Goal: Task Accomplishment & Management: Complete application form

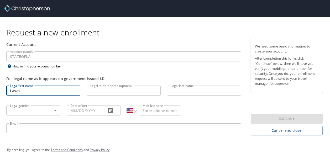
select select "US"
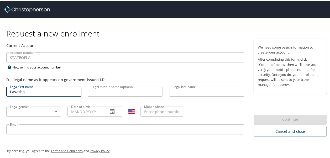
type input "Lavasha"
click at [99, 86] on input "Legal middle name (optional)" at bounding box center [125, 91] width 75 height 10
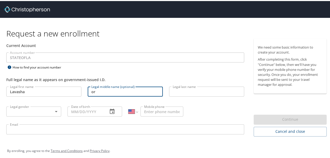
type input "o"
type input "G"
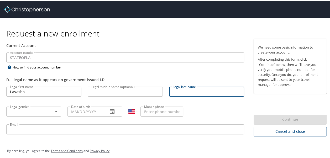
click at [176, 93] on input "Legal last name" at bounding box center [206, 91] width 75 height 10
type input "Gordon"
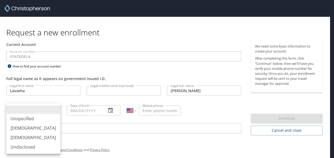
click at [39, 113] on body "Request a new enrollment Current Account Account number STATEOFLA Account numbe…" at bounding box center [167, 79] width 334 height 158
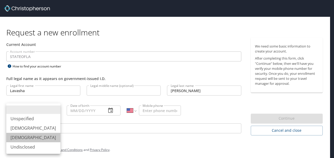
click at [27, 139] on li "Female" at bounding box center [33, 137] width 54 height 9
type input "Female"
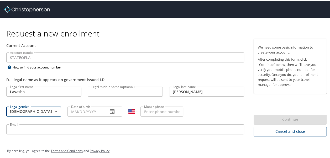
click at [94, 112] on input "Date of birth" at bounding box center [86, 111] width 37 height 10
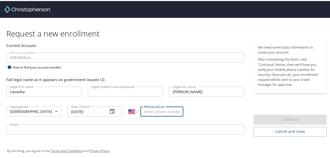
click at [153, 108] on input "Mobile phone" at bounding box center [162, 111] width 43 height 10
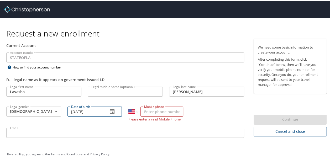
click at [99, 107] on input "09/08/2025" at bounding box center [86, 111] width 37 height 10
type input "0_/__/____"
type input "02/20/1978"
click at [145, 110] on input "Mobile phone" at bounding box center [162, 111] width 43 height 10
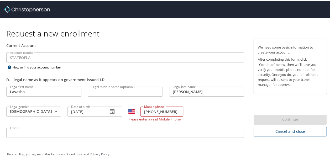
type input "(225) 331-1595"
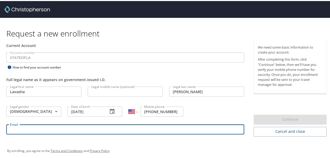
click at [127, 129] on input "Email" at bounding box center [125, 128] width 238 height 10
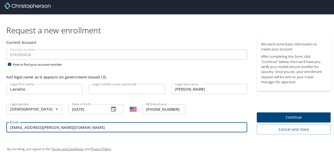
scroll to position [3, 0]
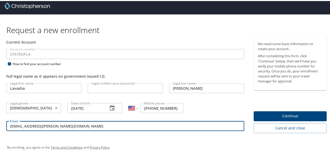
type input "lavasha.gordon@la.gov"
click at [308, 115] on span "Continue" at bounding box center [290, 115] width 65 height 7
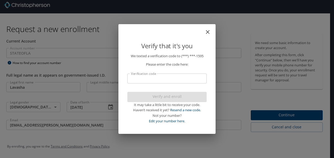
click at [181, 84] on p "We texted a verification code to (***) ***- 1595 Please enter the code here: Ve…" at bounding box center [166, 88] width 79 height 71
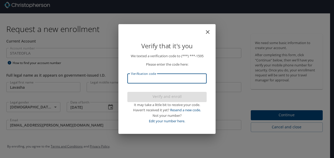
click at [179, 81] on input "Verification code" at bounding box center [166, 79] width 79 height 10
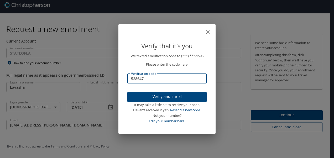
type input "528647"
click at [179, 96] on span "Verify and enroll" at bounding box center [167, 97] width 71 height 7
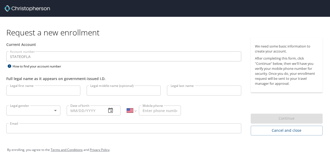
select select "US"
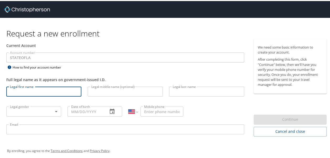
click at [65, 90] on input "Legal first name" at bounding box center [43, 91] width 75 height 10
type input "Lavasha"
click at [182, 90] on input "Legal last name" at bounding box center [206, 91] width 75 height 10
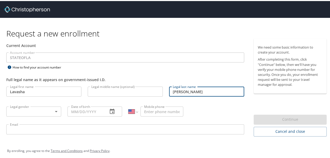
type input "[PERSON_NAME]"
click at [165, 109] on input "Mobile phone" at bounding box center [162, 111] width 43 height 10
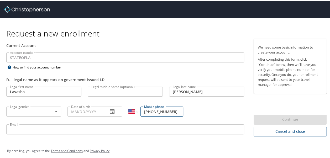
type input "[PHONE_NUMBER]"
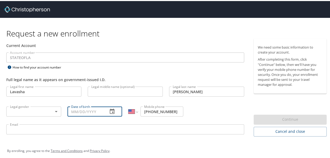
click at [85, 112] on input "Date of birth" at bounding box center [86, 111] width 37 height 10
click at [111, 107] on icon "button" at bounding box center [112, 110] width 6 height 6
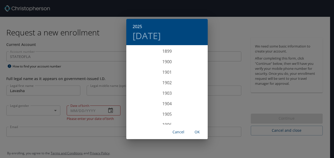
scroll to position [1293, 0]
drag, startPoint x: 169, startPoint y: 81, endPoint x: 169, endPoint y: 102, distance: 21.3
click at [169, 102] on div "1899 1900 1901 1902 1903 1904 1905 1906 1907 1908 1909 1910 1911 1912 1913 1914…" at bounding box center [166, 85] width 81 height 79
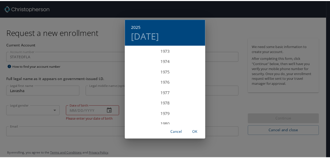
scroll to position [779, 0]
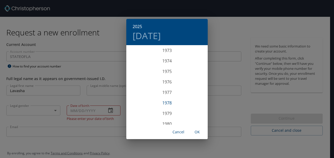
click at [173, 104] on div "1978" at bounding box center [166, 103] width 81 height 11
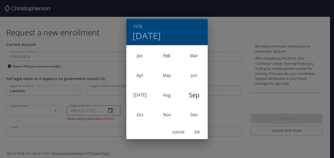
click at [170, 56] on div "Feb" at bounding box center [166, 56] width 27 height 20
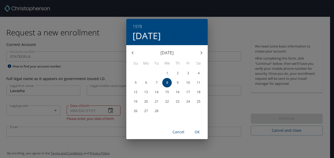
click at [174, 59] on div "February 1978" at bounding box center [166, 53] width 81 height 13
click at [146, 103] on p "20" at bounding box center [146, 101] width 4 height 3
click at [196, 131] on span "OK" at bounding box center [197, 132] width 13 height 7
type input "[DATE]"
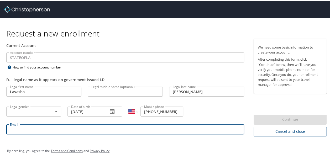
click at [68, 126] on input "Email" at bounding box center [125, 128] width 238 height 10
type input "lavasha.gordon@la.gov"
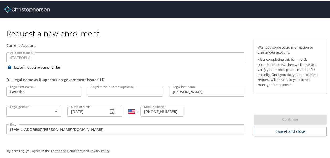
click at [224, 149] on div "By enrolling, you agree to the Terms and Conditions and Privacy Policy ." at bounding box center [167, 149] width 320 height 13
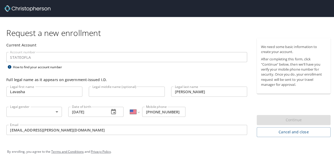
scroll to position [3, 0]
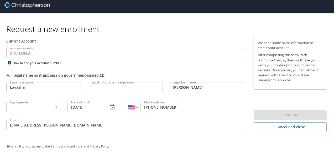
click at [53, 105] on body "Request a new enrollment Current Account Account number STATEOFLA Account numbe…" at bounding box center [167, 76] width 334 height 158
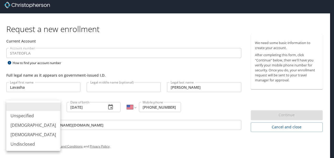
click at [38, 132] on li "Female" at bounding box center [33, 134] width 54 height 9
type input "Female"
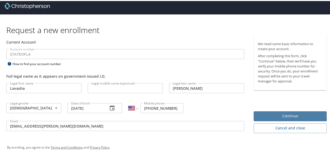
click at [280, 111] on button "Continue" at bounding box center [290, 115] width 73 height 10
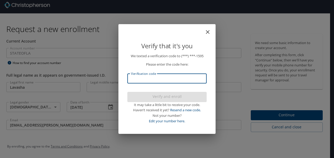
click at [184, 81] on input "Verification code" at bounding box center [166, 79] width 79 height 10
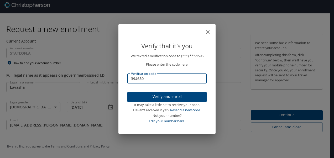
type input "394650"
click at [181, 97] on span "Verify and enroll" at bounding box center [167, 97] width 71 height 7
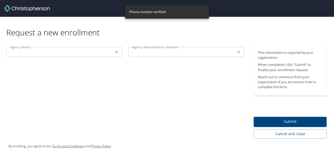
scroll to position [0, 0]
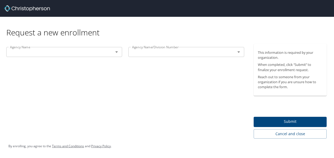
click at [105, 53] on div "Agency Name" at bounding box center [64, 52] width 116 height 10
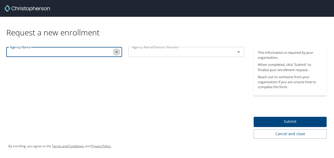
click at [118, 53] on icon "Open" at bounding box center [117, 52] width 6 height 6
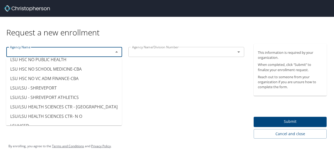
scroll to position [2620, 0]
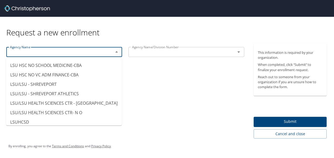
type input "LA SALES/USE TAX - REMOTE SELLERS"
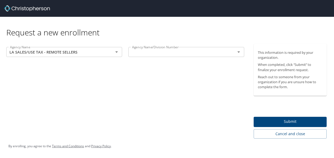
click at [190, 113] on div "Agency Name LA SALES/USE TAX - REMOTE SELLERS Agency Name Agency Name/Division …" at bounding box center [125, 91] width 251 height 95
click at [141, 52] on input "text" at bounding box center [178, 52] width 97 height 7
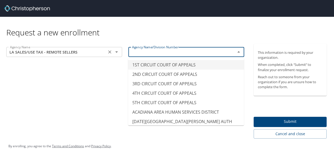
click at [121, 54] on div "LA SALES/USE TAX - REMOTE SELLERS Agency Name" at bounding box center [64, 52] width 116 height 10
type input "1ST CIRCUIT COURT OF APPEALS"
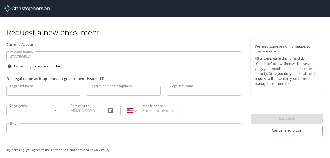
select select "US"
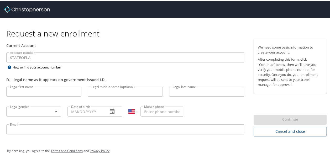
click at [41, 95] on input "Legal first name" at bounding box center [43, 91] width 75 height 10
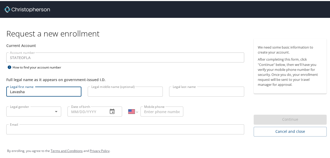
type input "Lavasha"
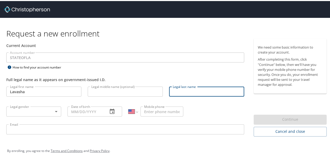
click at [179, 92] on input "Legal last name" at bounding box center [206, 91] width 75 height 10
type input "[PERSON_NAME]"
click at [52, 108] on body "Request a new enrollment Current Account Account number STATEOFLA Account numbe…" at bounding box center [167, 79] width 334 height 158
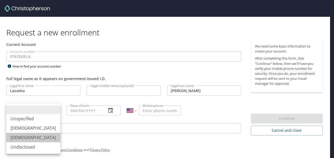
click at [30, 135] on li "[DEMOGRAPHIC_DATA]" at bounding box center [33, 137] width 54 height 9
type input "[DEMOGRAPHIC_DATA]"
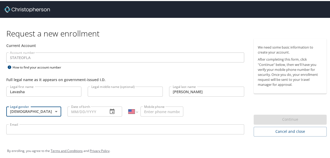
click at [88, 106] on input "Date of birth" at bounding box center [86, 111] width 37 height 10
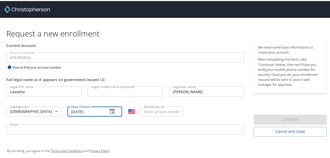
type input "[DATE]"
click at [149, 110] on input "Mobile phone" at bounding box center [162, 111] width 43 height 10
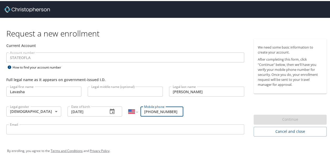
type input "[PHONE_NUMBER]"
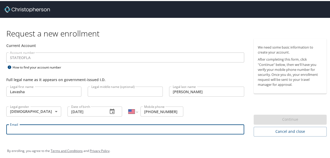
click at [116, 125] on input "Email" at bounding box center [125, 128] width 238 height 10
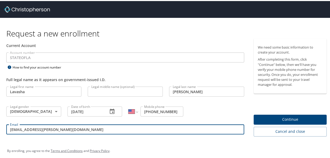
type input "[EMAIL_ADDRESS][PERSON_NAME][DOMAIN_NAME]"
click at [306, 118] on span "Continue" at bounding box center [290, 118] width 65 height 7
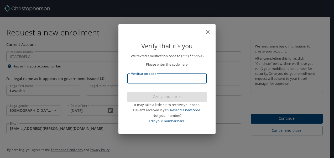
click at [137, 75] on input "Verification code" at bounding box center [166, 79] width 79 height 10
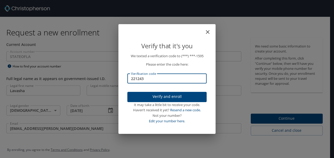
type input "221243"
click at [166, 96] on span "Verify and enroll" at bounding box center [167, 97] width 71 height 7
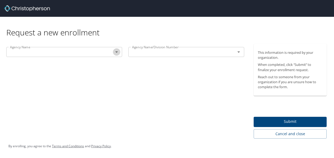
click at [117, 55] on icon "Open" at bounding box center [117, 52] width 6 height 6
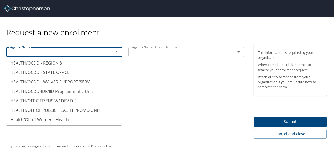
scroll to position [1685, 0]
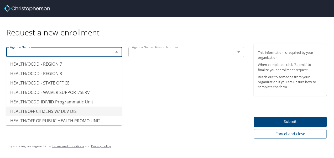
click at [85, 107] on li "HEALTH/OFF CITIZENS W/ DEV DIS" at bounding box center [64, 111] width 116 height 9
type input "HEALTH/OFF CITIZENS W/ DEV DIS"
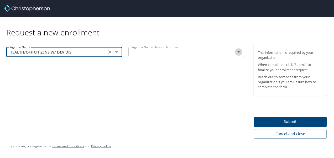
click at [236, 54] on icon "Open" at bounding box center [239, 52] width 6 height 6
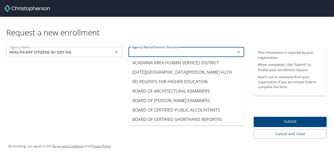
scroll to position [59, 0]
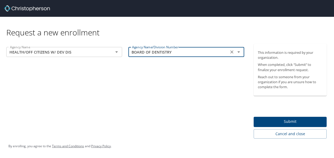
click at [238, 50] on icon "Open" at bounding box center [239, 52] width 6 height 6
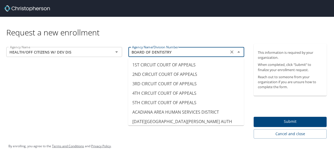
scroll to position [68, 0]
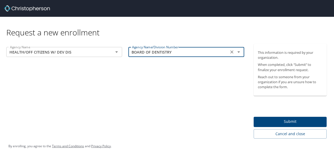
click at [239, 56] on div "BOARD OF DENTISTRY Agency Name/Division Number" at bounding box center [186, 52] width 116 height 10
click at [239, 54] on icon "Open" at bounding box center [239, 52] width 6 height 6
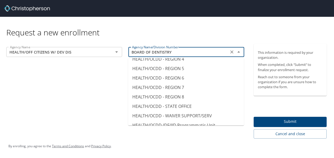
scroll to position [1671, 0]
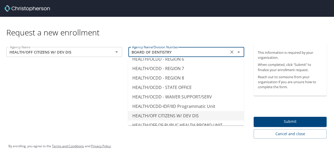
click at [197, 111] on li "HEALTH/OFF CITIZENS W/ DEV DIS" at bounding box center [186, 115] width 116 height 9
type input "HEALTH/OFF CITIZENS W/ DEV DIS"
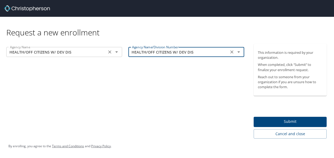
click at [120, 52] on div "HEALTH/OFF CITIZENS W/ DEV DIS Agency Name" at bounding box center [64, 52] width 116 height 10
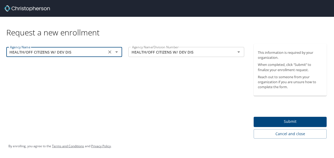
click at [116, 53] on icon "Open" at bounding box center [117, 52] width 6 height 6
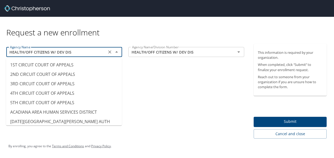
scroll to position [1663, 0]
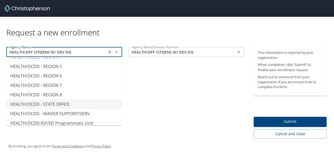
click at [88, 100] on li "HEALTH/OCDD - STATE OFFICE" at bounding box center [64, 104] width 116 height 9
type input "HEALTH/OCDD - STATE OFFICE"
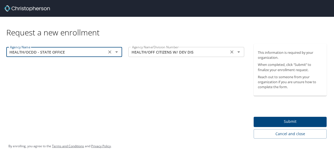
click at [239, 52] on icon "Open" at bounding box center [239, 52] width 3 height 1
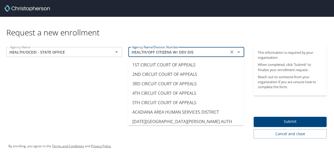
scroll to position [1654, 0]
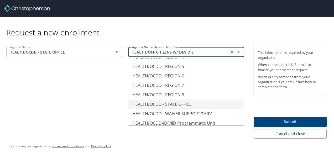
click at [209, 100] on li "HEALTH/OCDD - STATE OFFICE" at bounding box center [186, 104] width 116 height 9
type input "HEALTH/OCDD - STATE OFFICE"
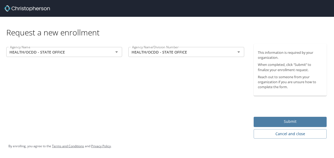
click at [265, 117] on button "Submit" at bounding box center [290, 122] width 73 height 10
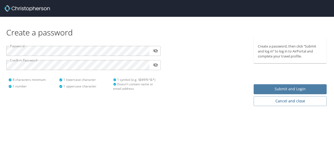
click at [306, 87] on span "Submit and Login" at bounding box center [290, 89] width 65 height 7
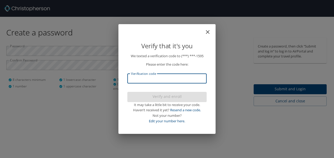
click at [173, 77] on input "Verification code" at bounding box center [166, 79] width 79 height 10
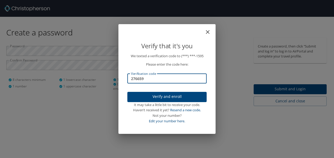
type input "276659"
click at [173, 95] on span "Verify and enroll" at bounding box center [167, 97] width 71 height 7
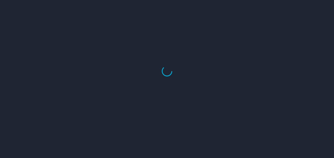
select select "US"
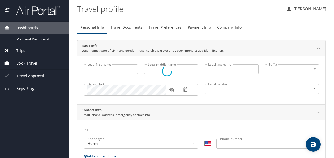
type input "Lavasha"
type input "[PERSON_NAME]"
type input "[DEMOGRAPHIC_DATA]"
select select "US"
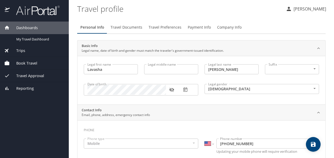
click at [125, 27] on span "Travel Documents" at bounding box center [127, 27] width 32 height 7
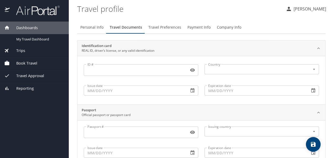
click at [28, 76] on span "Travel Approval" at bounding box center [27, 76] width 34 height 6
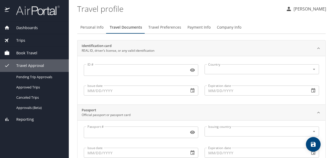
click at [27, 30] on span "Dashboards" at bounding box center [24, 28] width 28 height 6
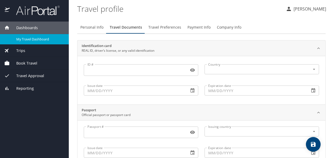
click at [42, 38] on span "My Travel Dashboard" at bounding box center [39, 39] width 46 height 5
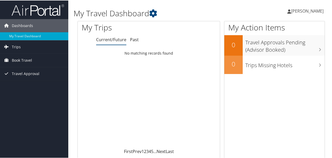
click at [289, 10] on icon at bounding box center [289, 11] width 4 height 4
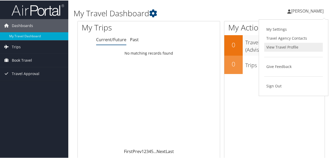
click at [282, 43] on link "View Travel Profile" at bounding box center [293, 46] width 59 height 9
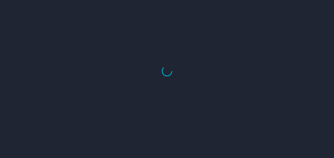
select select "US"
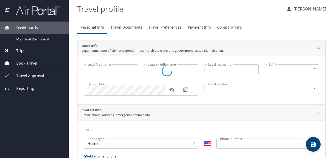
type input "Lavasha"
type input "Gordon"
type input "Female"
select select "US"
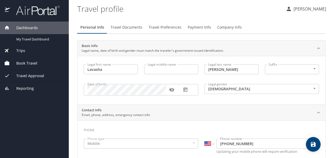
click at [219, 30] on span "Company Info" at bounding box center [229, 27] width 24 height 7
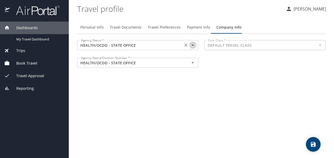
click at [191, 47] on icon "Open" at bounding box center [193, 45] width 6 height 6
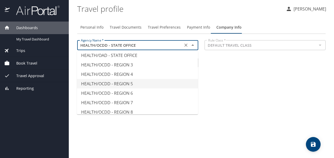
scroll to position [1695, 0]
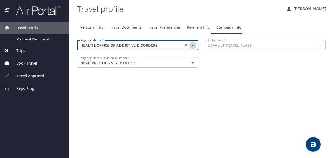
click at [194, 45] on icon "Open" at bounding box center [193, 45] width 6 height 6
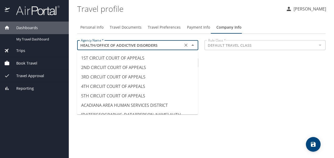
scroll to position [1696, 0]
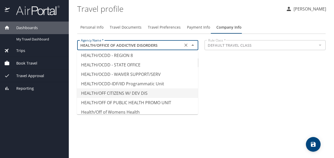
click at [171, 89] on li "HEALTH/OFF CITIZENS W/ DEV DIS" at bounding box center [137, 93] width 121 height 9
type input "HEALTH/OFF CITIZENS W/ DEV DIS"
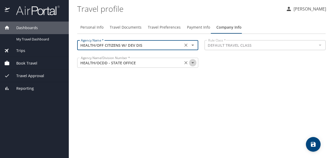
click at [193, 62] on icon "Open" at bounding box center [193, 63] width 6 height 6
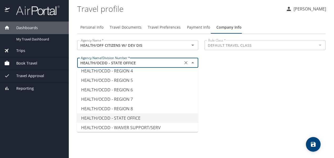
scroll to position [1661, 0]
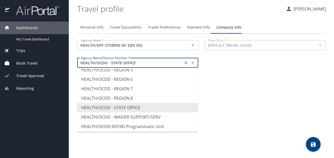
click at [176, 131] on li "HEALTH/OFF CITIZENS W/ DEV DIS" at bounding box center [137, 135] width 121 height 9
type input "HEALTH/OFF CITIZENS W/ DEV DIS"
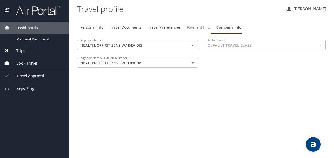
click at [203, 26] on span "Payment Info" at bounding box center [198, 27] width 23 height 7
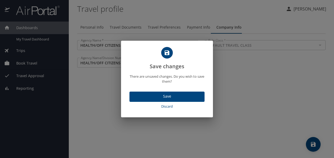
click at [167, 106] on span "Discard" at bounding box center [167, 107] width 71 height 6
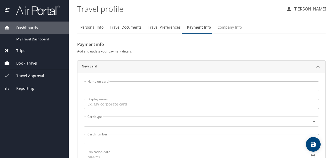
click at [224, 27] on span "Company Info" at bounding box center [230, 27] width 24 height 7
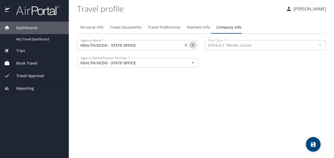
click at [194, 47] on icon "Open" at bounding box center [193, 45] width 6 height 6
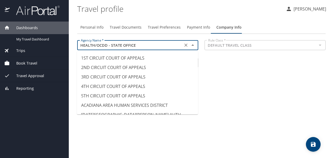
scroll to position [1639, 0]
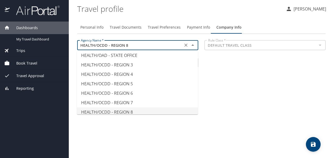
click at [198, 96] on div "Personal Info Travel Documents Travel Preferences Payment Info Company Info Age…" at bounding box center [201, 87] width 249 height 141
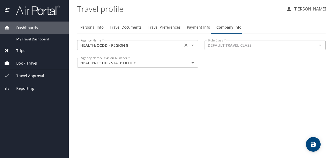
click at [194, 43] on icon "Open" at bounding box center [193, 45] width 6 height 6
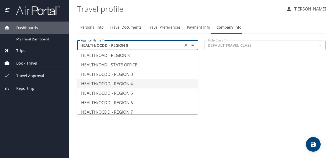
scroll to position [1685, 0]
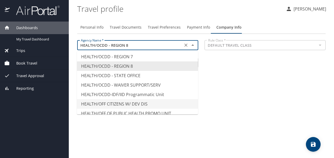
click at [155, 99] on li "HEALTH/OFF CITIZENS W/ DEV DIS" at bounding box center [137, 103] width 121 height 9
type input "HEALTH/OFF CITIZENS W/ DEV DIS"
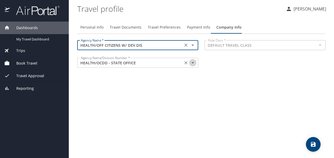
click at [193, 62] on icon "Open" at bounding box center [193, 62] width 3 height 1
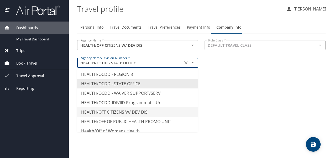
click at [162, 107] on li "HEALTH/OFF CITIZENS W/ DEV DIS" at bounding box center [137, 111] width 121 height 9
type input "HEALTH/OFF CITIZENS W/ DEV DIS"
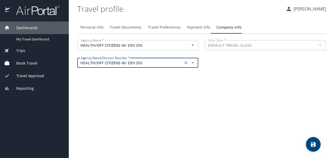
click at [203, 29] on span "Payment Info" at bounding box center [198, 27] width 23 height 7
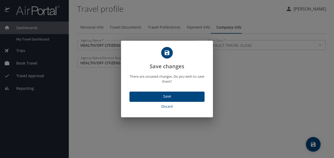
click at [185, 97] on span "Save" at bounding box center [167, 96] width 67 height 7
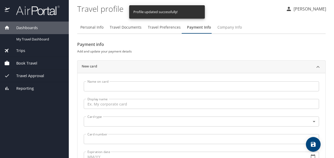
click at [223, 28] on span "Company Info" at bounding box center [230, 27] width 24 height 7
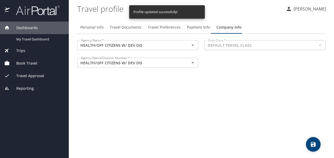
click at [34, 50] on div "Trips" at bounding box center [34, 51] width 60 height 6
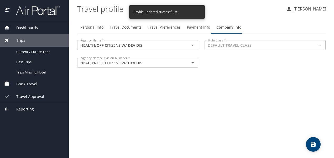
click at [33, 80] on div "Book Travel" at bounding box center [34, 84] width 69 height 13
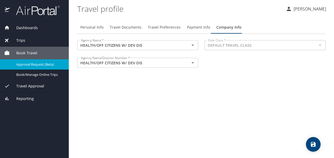
click at [47, 64] on span "Approval Request (Beta)" at bounding box center [39, 64] width 46 height 5
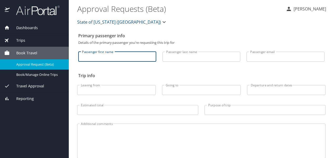
click at [119, 57] on input "Passenger first name" at bounding box center [117, 57] width 78 height 10
type input "Lavasha"
click at [178, 58] on input "Passenger last name" at bounding box center [202, 57] width 78 height 10
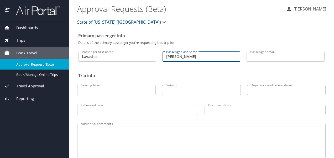
type input "Gordon"
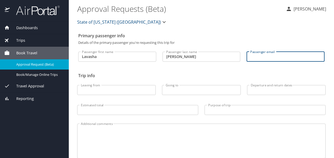
click at [278, 57] on input "Passenger email" at bounding box center [286, 57] width 78 height 10
type input "lavasha.gordon@la.gov"
click at [115, 92] on input "Leaving from" at bounding box center [116, 90] width 79 height 10
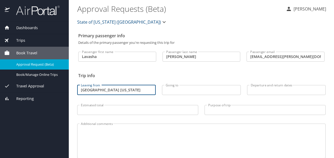
type input "New Orleans Louisiana"
click at [172, 87] on input "Going to" at bounding box center [201, 90] width 79 height 10
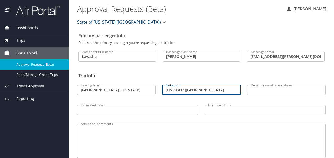
type input "Washington DC"
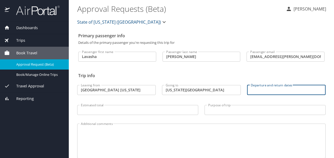
click at [280, 92] on input "Departure and return dates" at bounding box center [286, 90] width 79 height 10
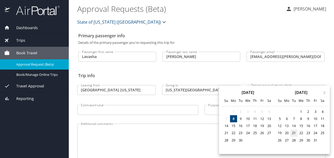
click at [293, 131] on div "21" at bounding box center [294, 133] width 7 height 7
click at [311, 133] on div "23" at bounding box center [308, 133] width 7 height 7
type input "10/21/2025 🠦 10/23/2025"
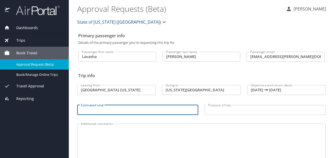
click at [176, 110] on input "Estimated total" at bounding box center [137, 110] width 121 height 10
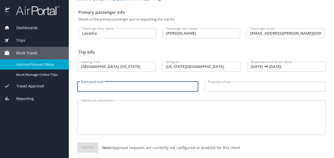
scroll to position [29, 0]
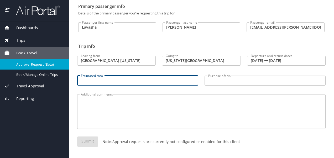
click at [17, 35] on div "Trips" at bounding box center [34, 40] width 69 height 13
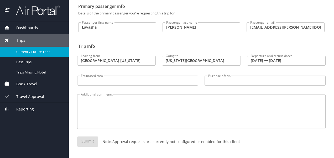
click at [47, 52] on span "Current / Future Trips" at bounding box center [39, 51] width 46 height 5
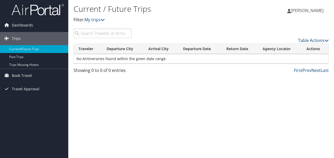
click at [328, 39] on icon at bounding box center [327, 40] width 4 height 4
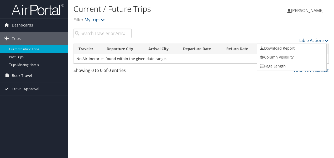
click at [248, 84] on div at bounding box center [167, 79] width 334 height 158
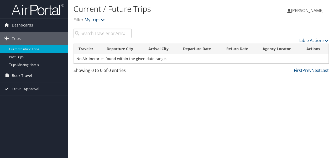
click at [104, 20] on icon at bounding box center [103, 20] width 4 height 4
click at [309, 69] on link "Prev" at bounding box center [307, 71] width 9 height 6
click at [34, 75] on link "Book Travel" at bounding box center [34, 75] width 68 height 13
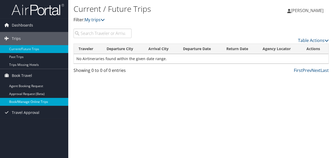
click at [42, 102] on link "Book/Manage Online Trips" at bounding box center [34, 102] width 68 height 8
click at [38, 100] on link "Book/Manage Online Trips" at bounding box center [34, 102] width 68 height 8
click at [37, 101] on link "Book/Manage Online Trips" at bounding box center [34, 102] width 68 height 8
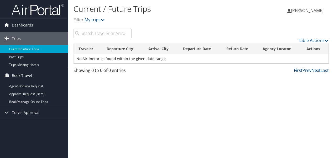
click at [293, 10] on span "[PERSON_NAME]" at bounding box center [307, 11] width 33 height 6
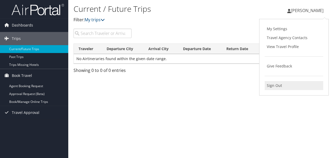
click at [273, 83] on link "Sign Out" at bounding box center [294, 85] width 59 height 9
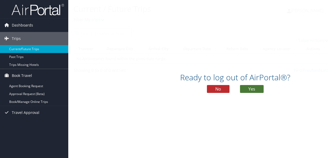
click at [257, 88] on button "Yes" at bounding box center [252, 89] width 24 height 8
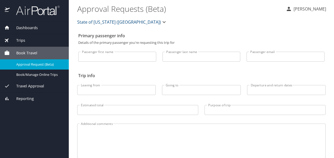
click at [261, 139] on textarea "Additional comments" at bounding box center [201, 141] width 241 height 25
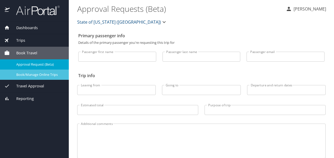
click at [36, 77] on div "Book/Manage Online Trips" at bounding box center [34, 75] width 60 height 6
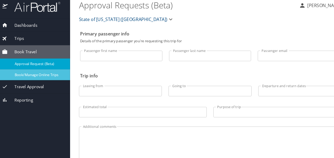
click at [50, 73] on span "Book/Manage Online Trips" at bounding box center [39, 74] width 46 height 5
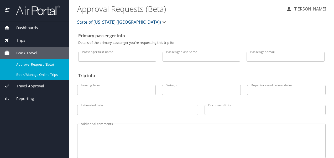
click at [38, 78] on link "Book/Manage Online Trips" at bounding box center [34, 75] width 69 height 10
